Goal: Task Accomplishment & Management: Complete application form

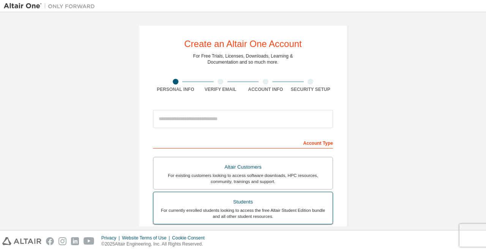
click at [246, 202] on div "Students" at bounding box center [243, 202] width 170 height 11
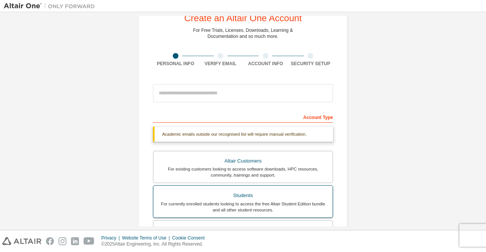
scroll to position [25, 0]
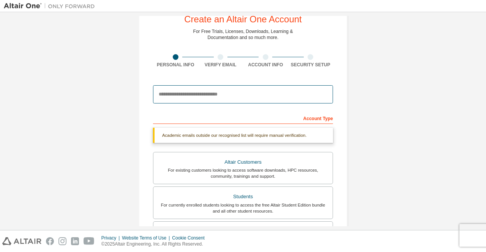
click at [171, 90] on input "email" at bounding box center [243, 94] width 180 height 18
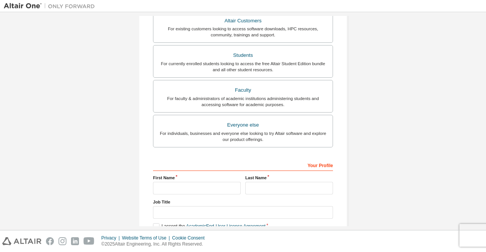
scroll to position [167, 0]
type input "**********"
click at [173, 182] on input "text" at bounding box center [197, 188] width 88 height 13
type input "******"
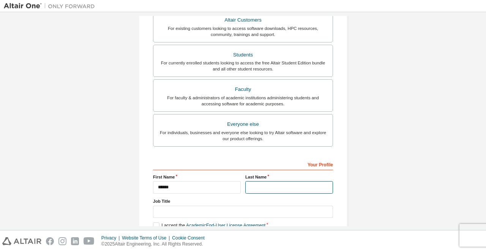
click at [273, 184] on input "text" at bounding box center [289, 187] width 88 height 13
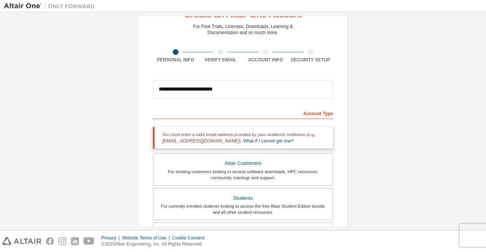
scroll to position [29, 0]
type input "**********"
click at [246, 106] on form "**********" at bounding box center [243, 238] width 180 height 323
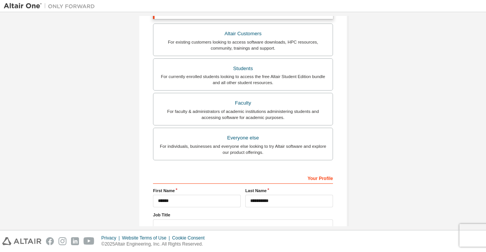
scroll to position [215, 0]
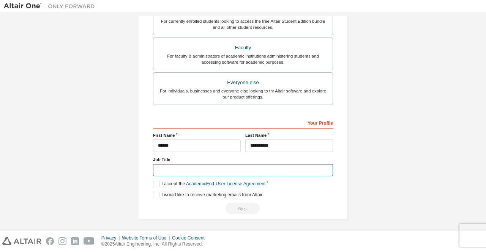
click at [176, 172] on input "text" at bounding box center [243, 170] width 180 height 13
type input "*******"
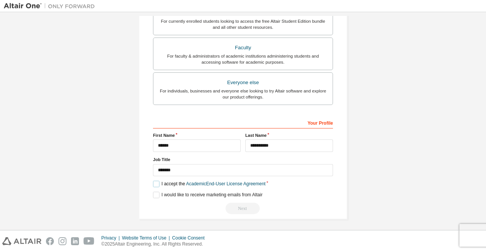
click at [156, 181] on label "I accept the Academic End-User License Agreement" at bounding box center [209, 184] width 112 height 6
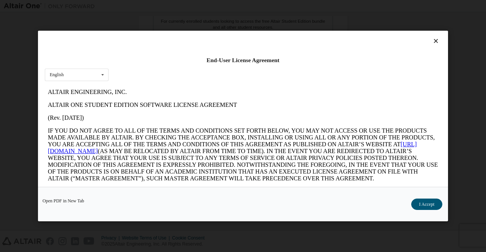
scroll to position [0, 0]
click at [430, 205] on button "I Accept" at bounding box center [426, 204] width 31 height 11
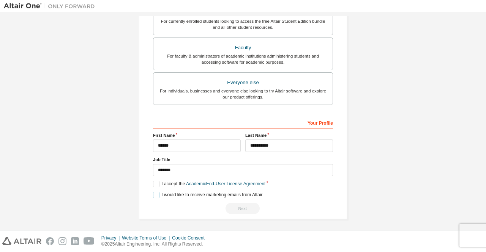
click at [158, 193] on label "I would like to receive marketing emails from Altair" at bounding box center [207, 195] width 109 height 6
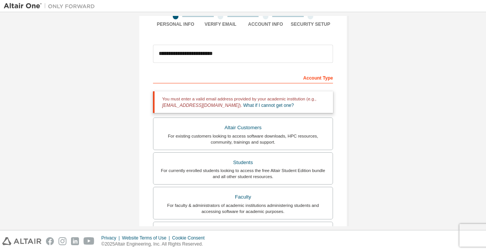
scroll to position [65, 0]
click at [252, 106] on link "What if I cannot get one?" at bounding box center [268, 105] width 50 height 5
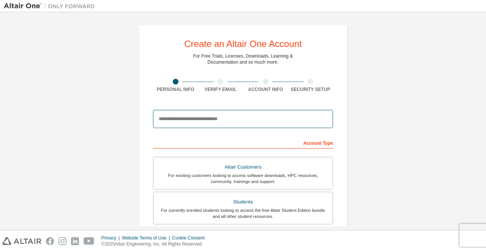
click at [235, 121] on input "email" at bounding box center [243, 119] width 180 height 18
click at [230, 121] on input "email" at bounding box center [243, 119] width 180 height 18
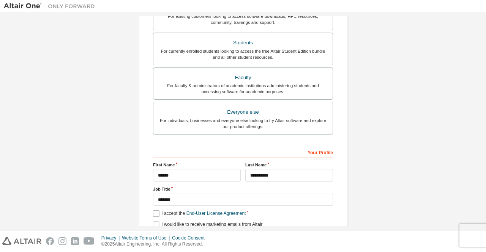
scroll to position [179, 0]
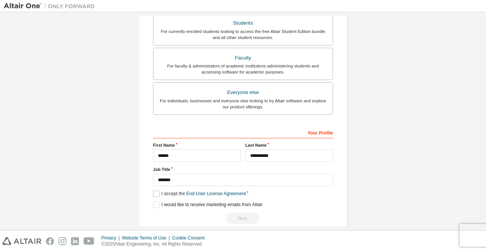
type input "**********"
click at [156, 191] on label "I accept the End-User License Agreement" at bounding box center [199, 194] width 93 height 6
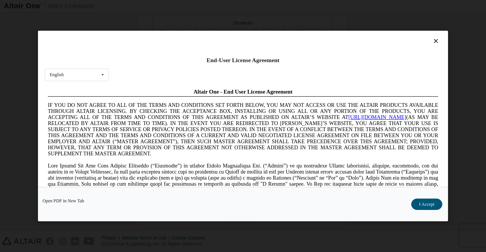
scroll to position [0, 0]
click at [419, 201] on button "I Accept" at bounding box center [426, 204] width 31 height 11
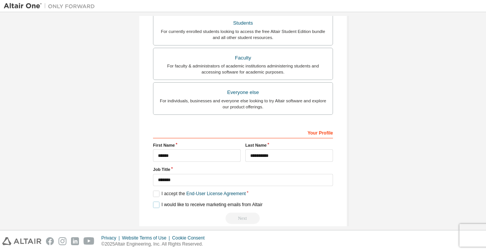
click at [156, 206] on label "I would like to receive marketing emails from Altair" at bounding box center [207, 205] width 109 height 6
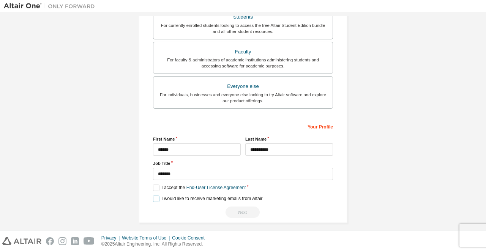
scroll to position [189, 0]
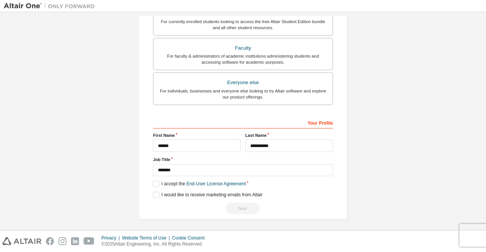
click at [241, 205] on div "Next" at bounding box center [243, 208] width 180 height 11
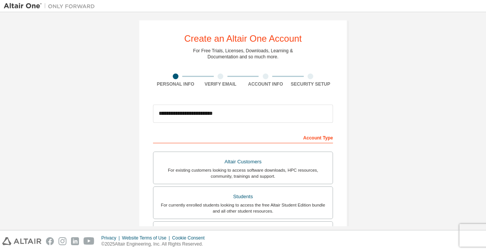
scroll to position [5, 0]
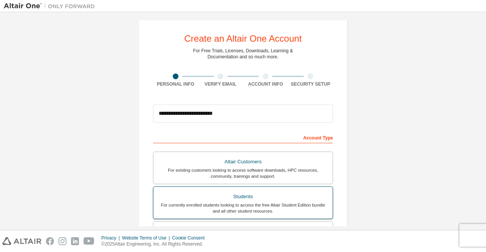
click at [259, 206] on div "For currently enrolled students looking to access the free Altair Student Editi…" at bounding box center [243, 208] width 170 height 12
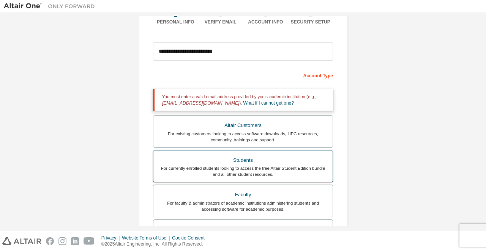
scroll to position [69, 0]
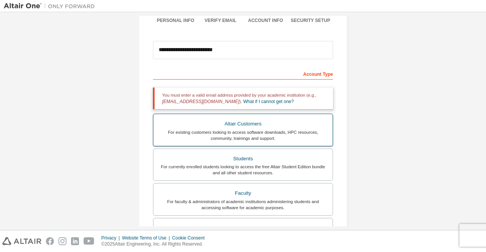
click at [294, 129] on div "For existing customers looking to access software downloads, HPC resources, com…" at bounding box center [243, 135] width 170 height 12
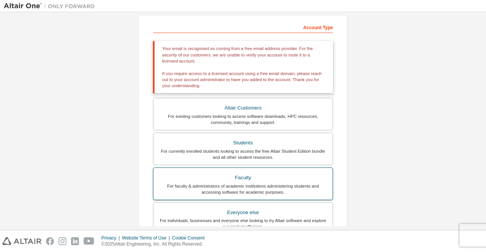
scroll to position [116, 0]
click at [266, 175] on div "Faculty" at bounding box center [243, 177] width 170 height 11
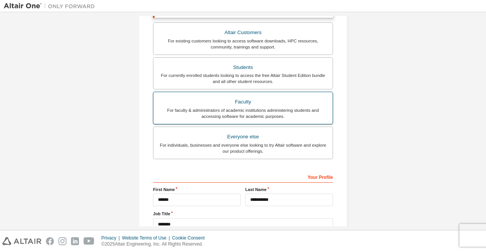
scroll to position [215, 0]
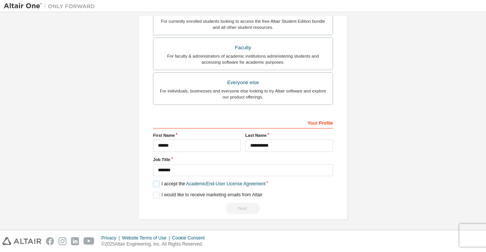
click at [153, 181] on label "I accept the Academic End-User License Agreement" at bounding box center [209, 184] width 112 height 6
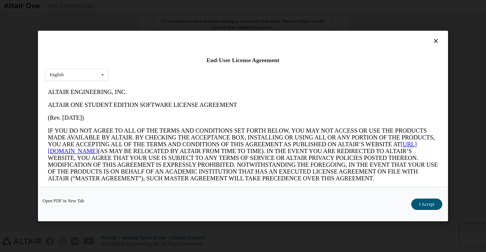
scroll to position [0, 0]
click at [431, 206] on button "I Accept" at bounding box center [426, 204] width 31 height 11
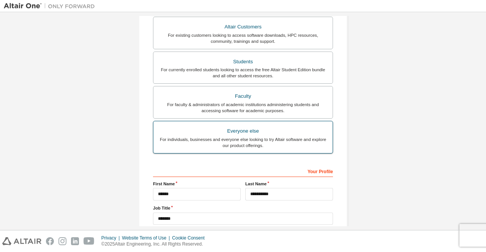
click at [268, 137] on div "For individuals, businesses and everyone else looking to try Altair software an…" at bounding box center [243, 143] width 170 height 12
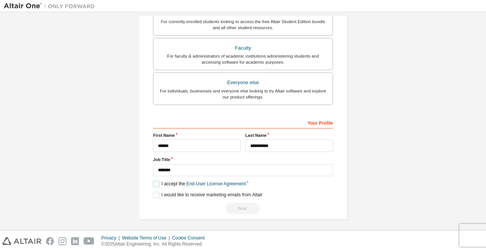
click at [154, 182] on label "I accept the End-User License Agreement" at bounding box center [199, 184] width 93 height 6
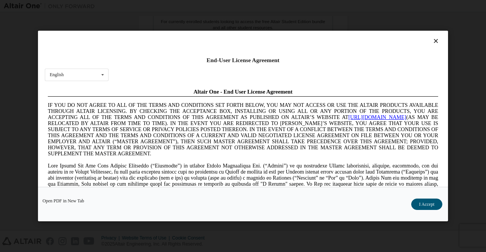
scroll to position [0, 0]
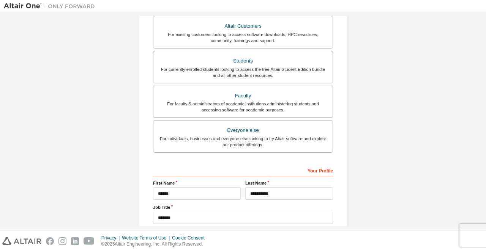
scroll to position [189, 0]
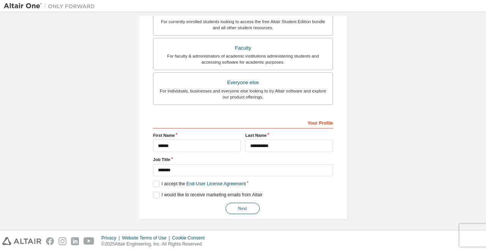
click at [244, 207] on button "Next" at bounding box center [242, 208] width 34 height 11
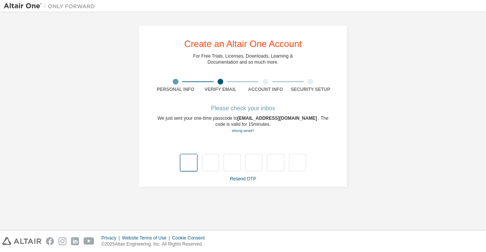
type input "*"
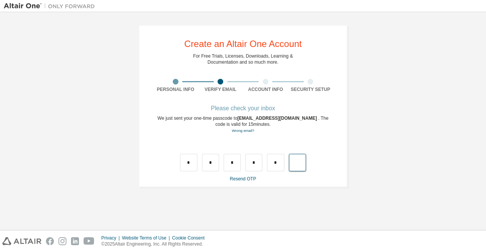
type input "*"
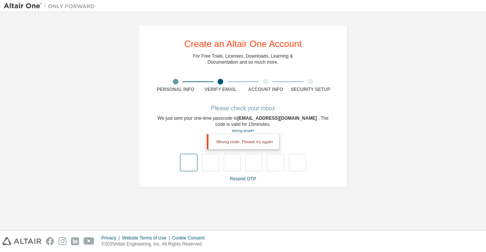
drag, startPoint x: 193, startPoint y: 153, endPoint x: 193, endPoint y: 158, distance: 4.9
click at [193, 158] on div "Wrong code. Please try again" at bounding box center [243, 155] width 180 height 33
click at [193, 158] on input "text" at bounding box center [188, 162] width 17 height 17
type input "*"
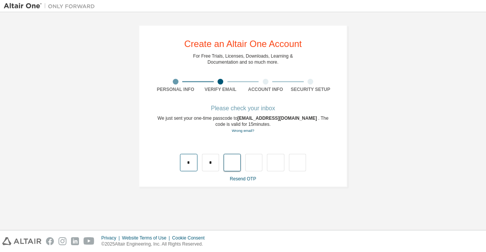
type input "*"
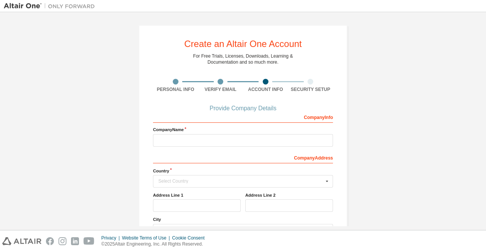
scroll to position [54, 0]
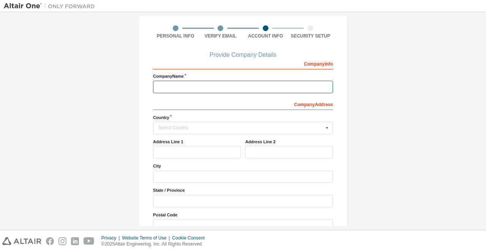
click at [216, 81] on input "text" at bounding box center [243, 87] width 180 height 13
click at [292, 126] on div "Select Country" at bounding box center [240, 128] width 165 height 5
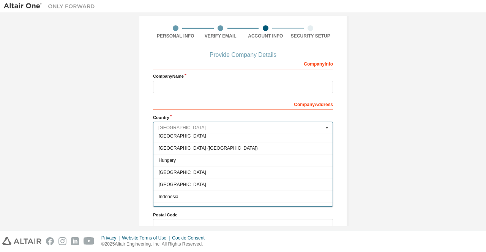
scroll to position [1163, 0]
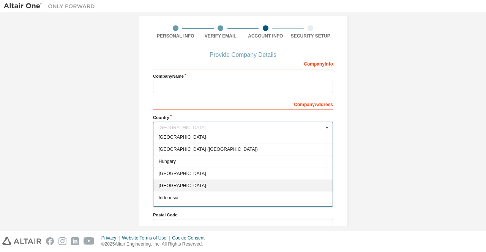
click at [193, 184] on span "India" at bounding box center [243, 186] width 169 height 5
type input "***"
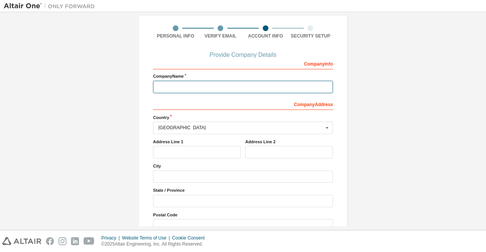
click at [213, 89] on input "text" at bounding box center [243, 87] width 180 height 13
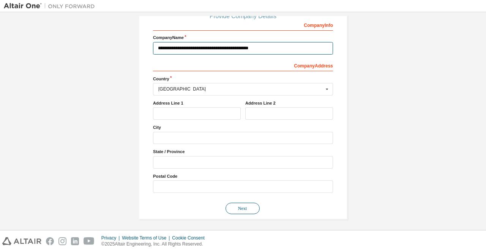
type input "**********"
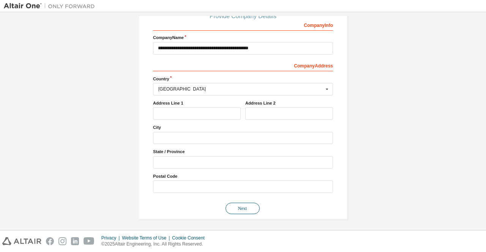
click at [253, 210] on button "Next" at bounding box center [242, 208] width 34 height 11
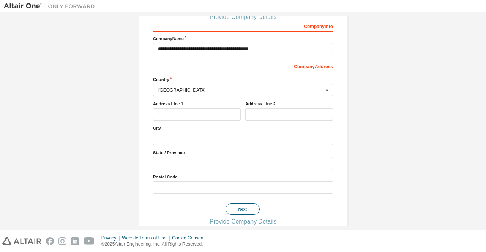
scroll to position [0, 0]
